Goal: Task Accomplishment & Management: Use online tool/utility

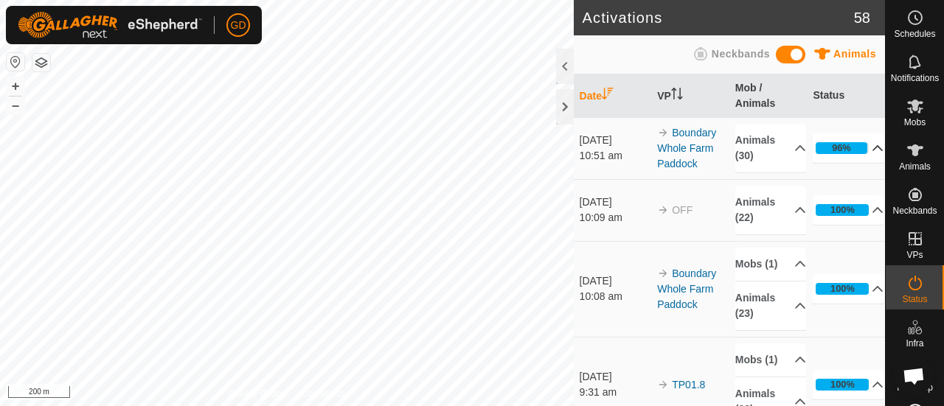
click at [857, 149] on p-accordion-header "96%" at bounding box center [847, 147] width 71 height 29
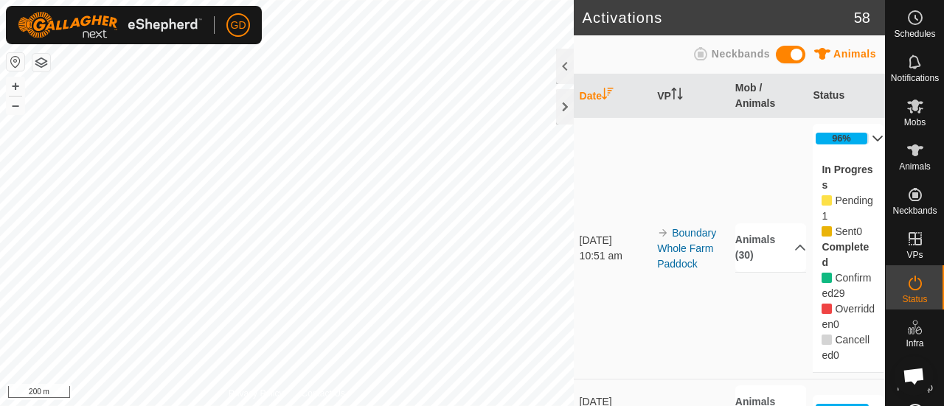
scroll to position [10, 0]
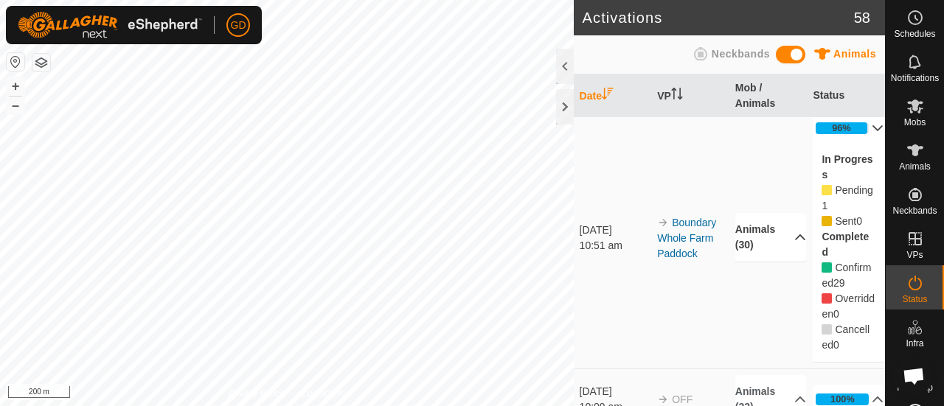
click at [771, 243] on p-accordion-header "Animals (30)" at bounding box center [770, 237] width 71 height 49
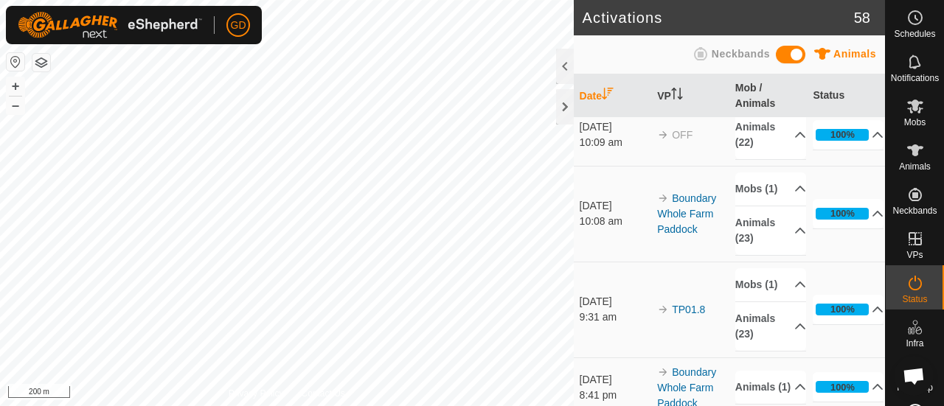
scroll to position [0, 0]
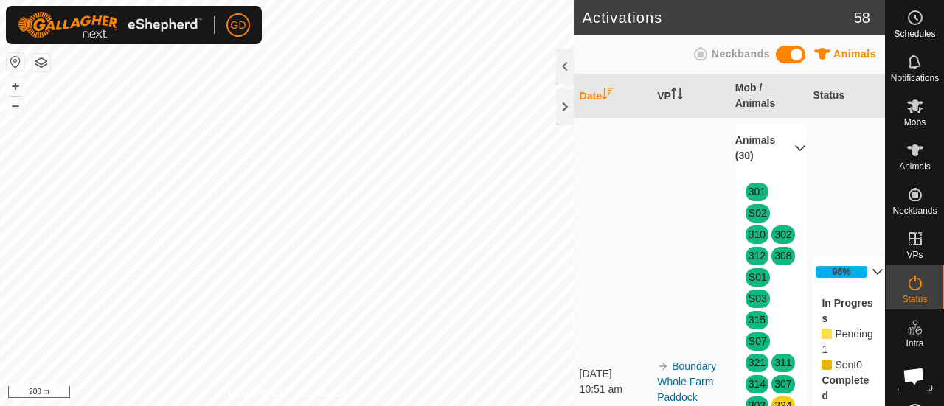
click at [784, 147] on p-accordion-header "Animals (30)" at bounding box center [770, 148] width 71 height 49
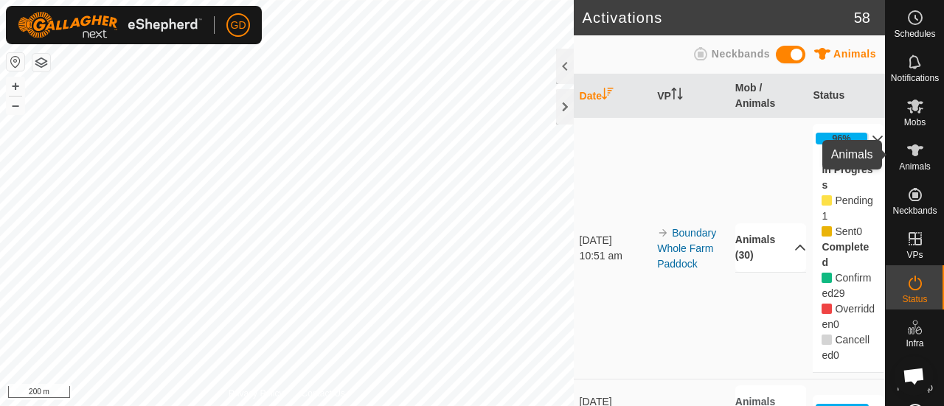
click at [910, 149] on icon at bounding box center [915, 151] width 16 height 12
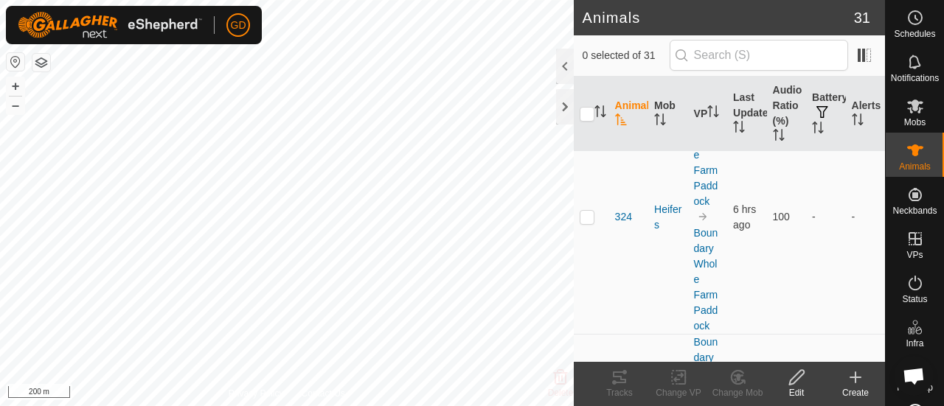
scroll to position [2505, 0]
click at [586, 204] on p-checkbox at bounding box center [587, 210] width 15 height 12
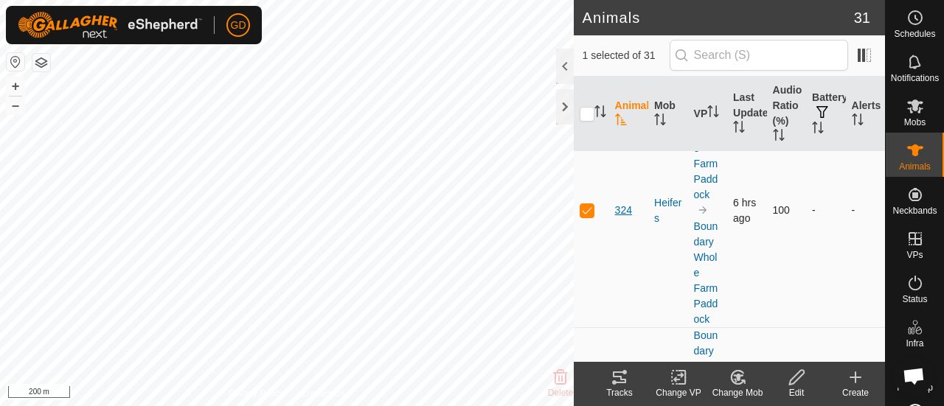
click at [619, 203] on span "324" at bounding box center [623, 210] width 17 height 15
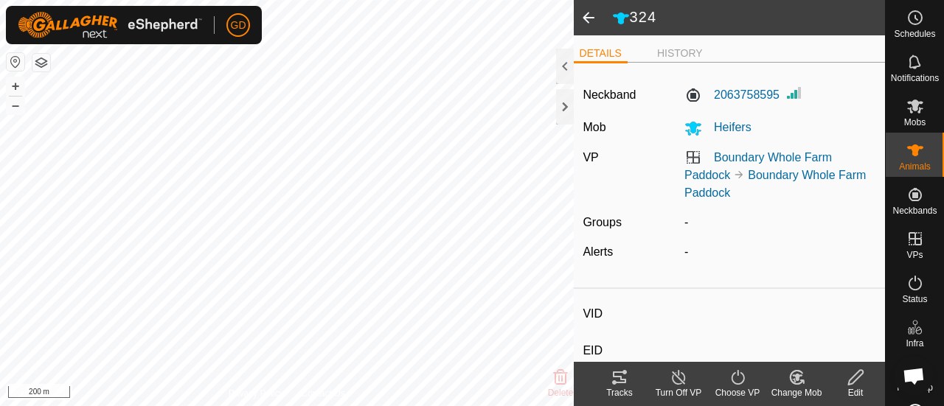
click at [587, 19] on span at bounding box center [588, 17] width 29 height 35
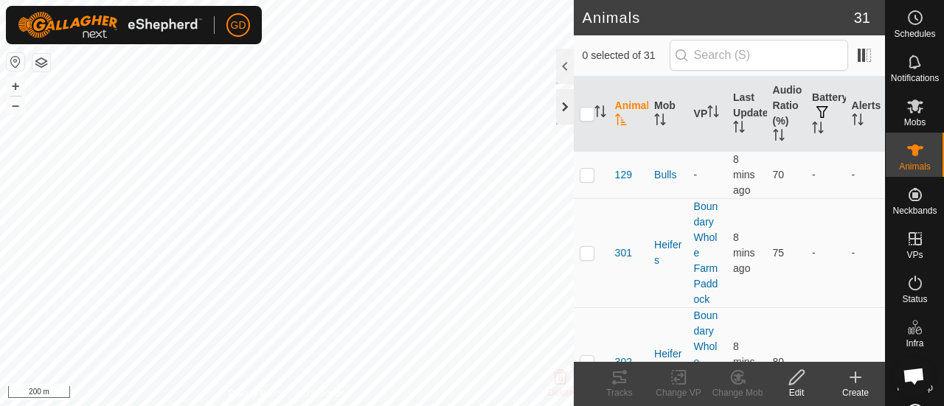
click at [565, 107] on div at bounding box center [565, 106] width 18 height 35
checkbox input "true"
click at [619, 381] on icon at bounding box center [619, 378] width 18 height 18
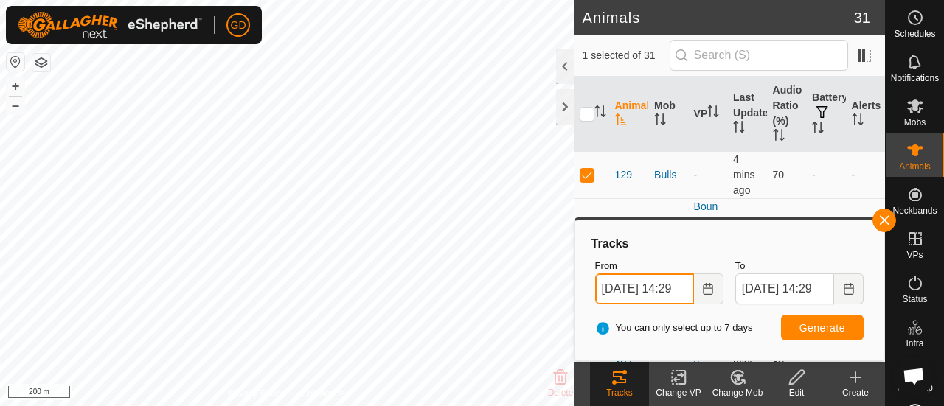
click at [611, 289] on input "[DATE] 14:29" at bounding box center [644, 289] width 99 height 31
click at [817, 324] on span "Generate" at bounding box center [822, 328] width 46 height 12
click at [610, 287] on input "[DATE] 14:29" at bounding box center [644, 289] width 99 height 31
type input "[DATE] 14:29"
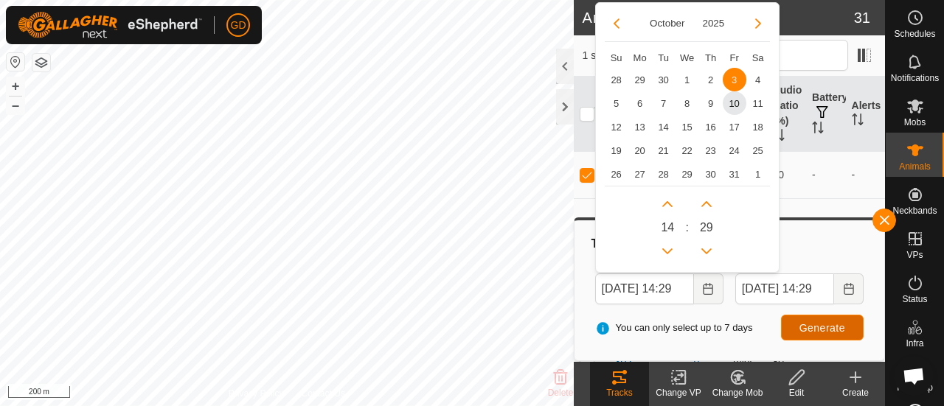
click at [817, 324] on span "Generate" at bounding box center [822, 328] width 46 height 12
click at [610, 284] on input "[DATE] 14:29" at bounding box center [644, 289] width 99 height 31
click at [754, 288] on input "[DATE] 14:29" at bounding box center [784, 289] width 99 height 31
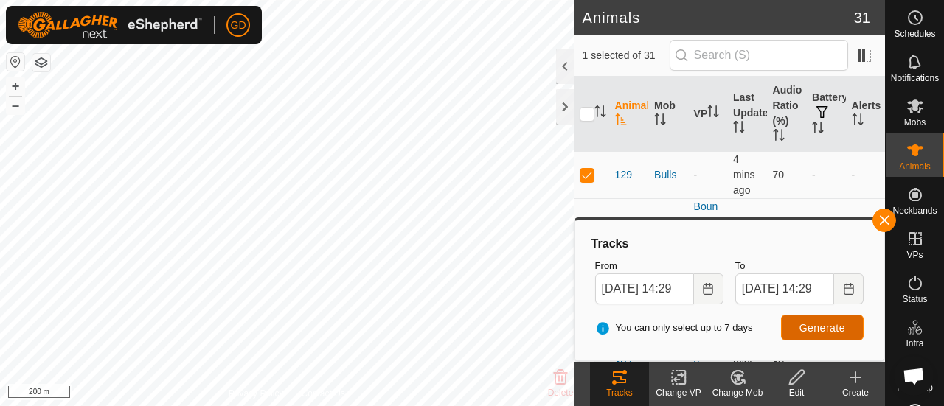
type input "[DATE] 14:29"
click at [814, 324] on span "Generate" at bounding box center [822, 328] width 46 height 12
click at [754, 287] on input "[DATE] 14:29" at bounding box center [784, 289] width 99 height 31
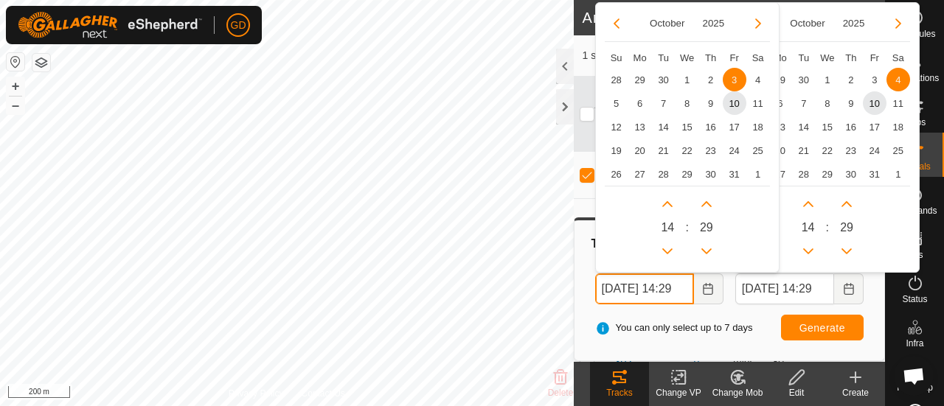
click at [613, 287] on input "[DATE] 14:29" at bounding box center [644, 289] width 99 height 31
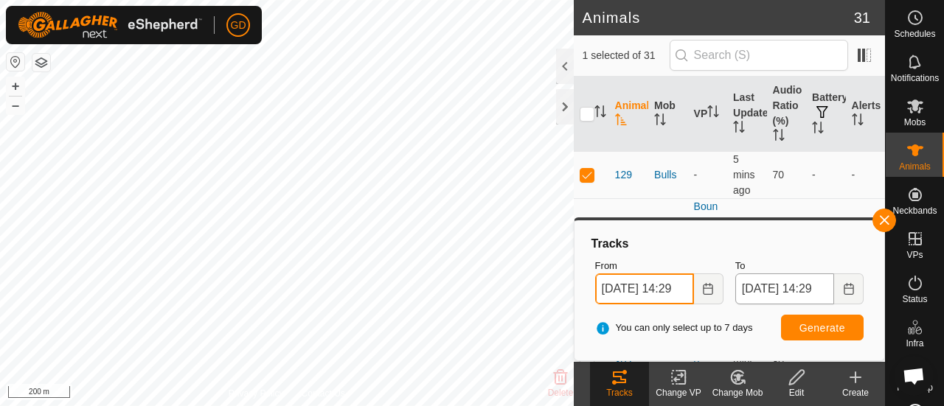
type input "[DATE] 14:29"
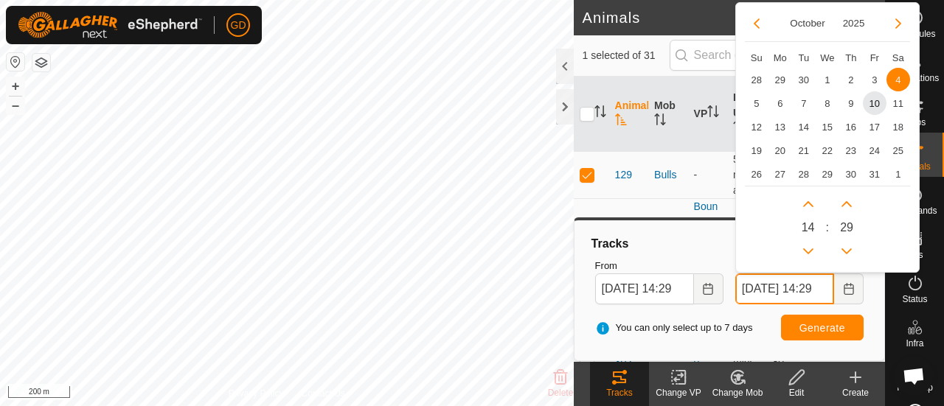
click at [754, 288] on input "[DATE] 14:29" at bounding box center [784, 289] width 99 height 31
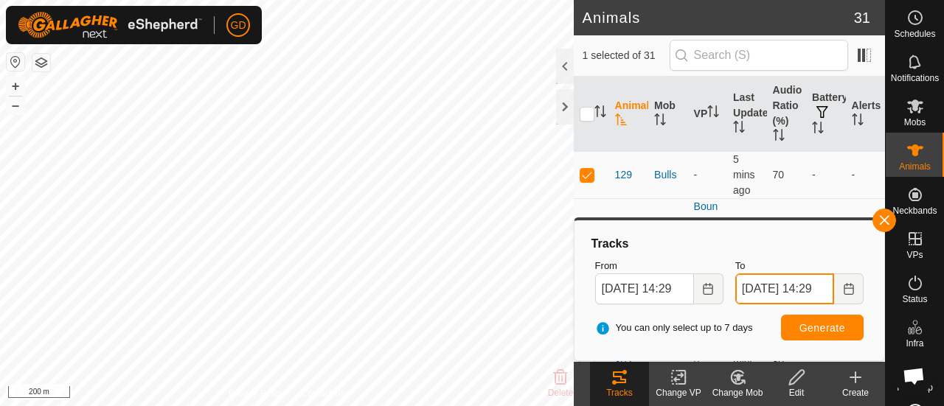
type input "[DATE] 14:29"
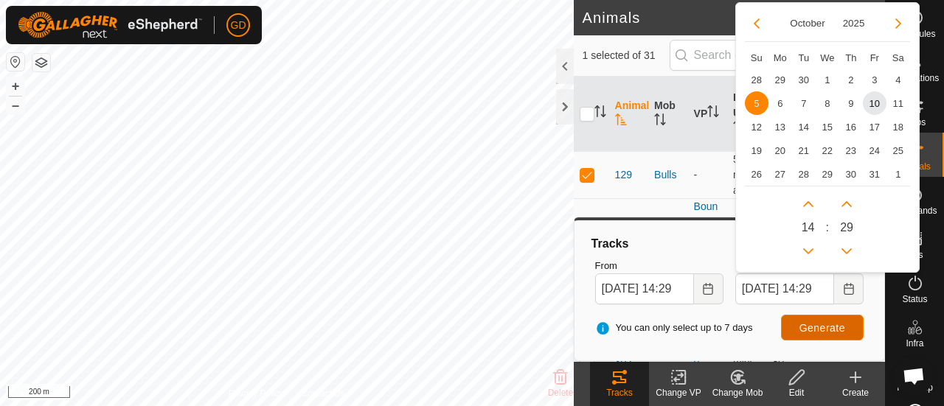
click at [810, 322] on span "Generate" at bounding box center [822, 328] width 46 height 12
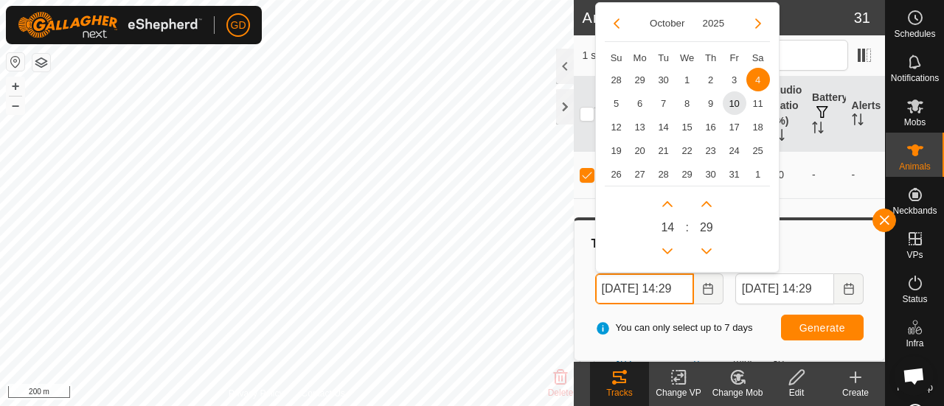
click at [611, 289] on input "[DATE] 14:29" at bounding box center [644, 289] width 99 height 31
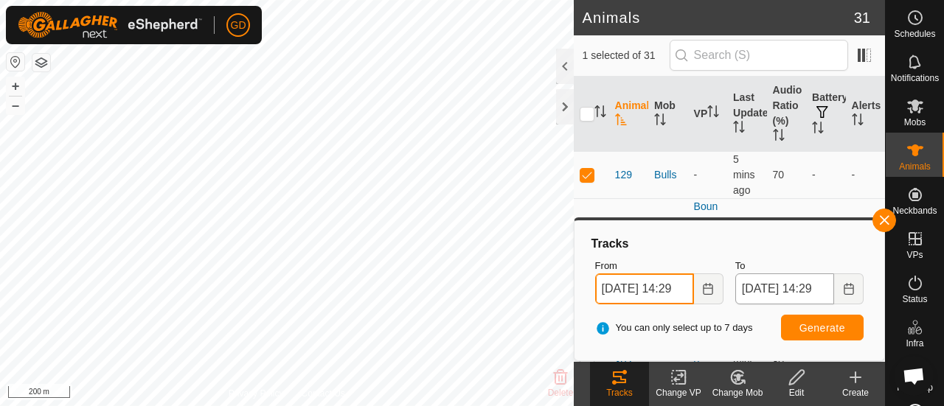
type input "[DATE] 14:29"
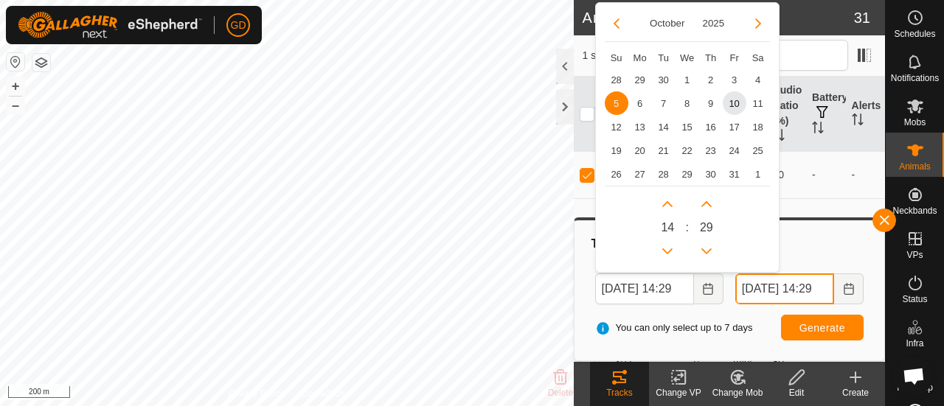
click at [754, 287] on input "[DATE] 14:29" at bounding box center [784, 289] width 99 height 31
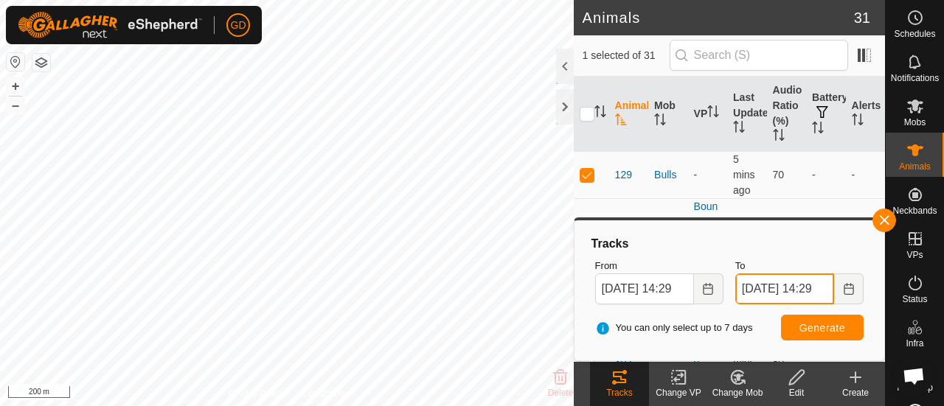
type input "[DATE] 14:29"
click at [821, 322] on span "Generate" at bounding box center [822, 328] width 46 height 12
click at [15, 82] on button "+" at bounding box center [16, 86] width 18 height 18
click at [15, 107] on button "–" at bounding box center [16, 106] width 18 height 18
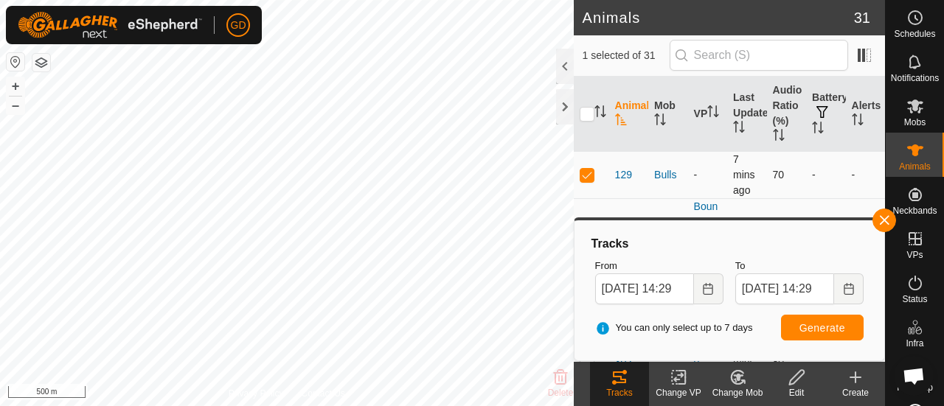
click at [591, 178] on p-checkbox at bounding box center [587, 175] width 15 height 12
checkbox input "false"
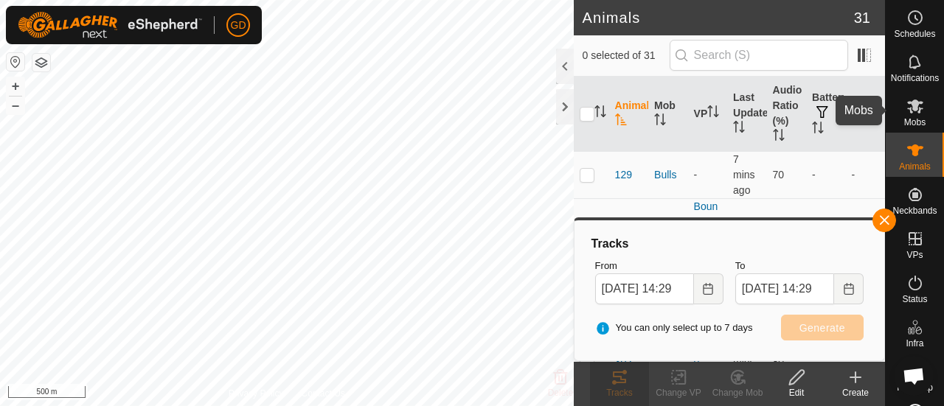
click at [911, 104] on icon at bounding box center [915, 107] width 16 height 14
